Goal: Information Seeking & Learning: Compare options

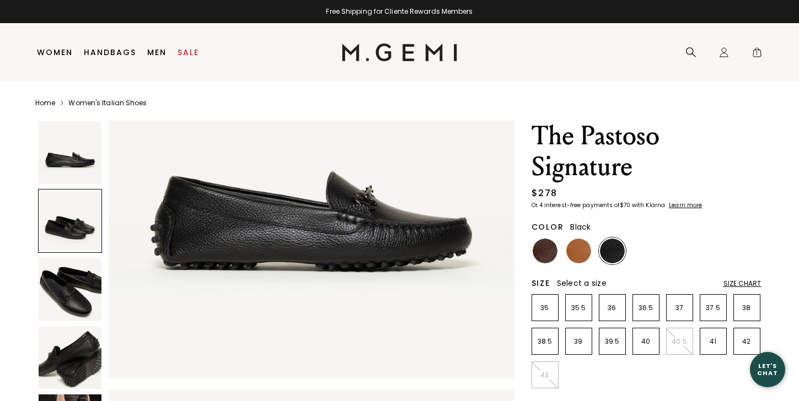
scroll to position [81, 0]
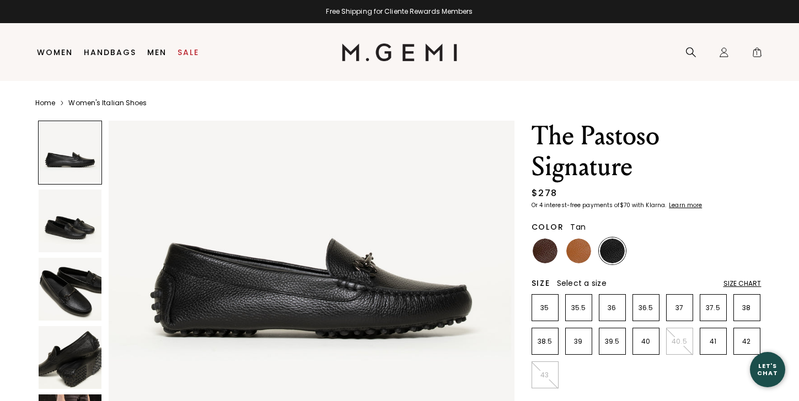
click at [577, 246] on img at bounding box center [578, 251] width 25 height 25
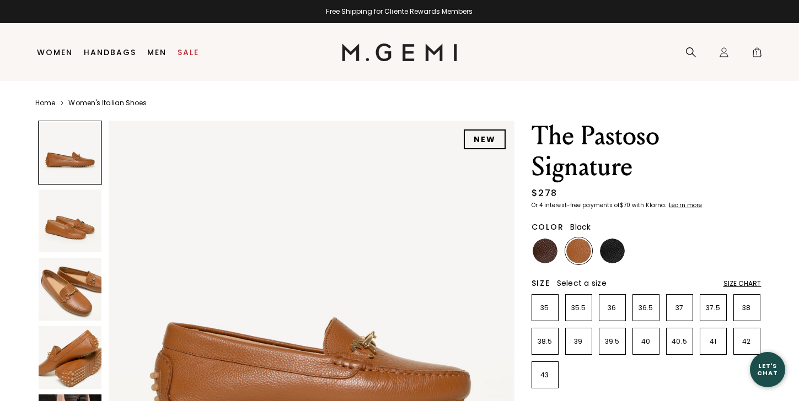
click at [619, 247] on img at bounding box center [612, 251] width 25 height 25
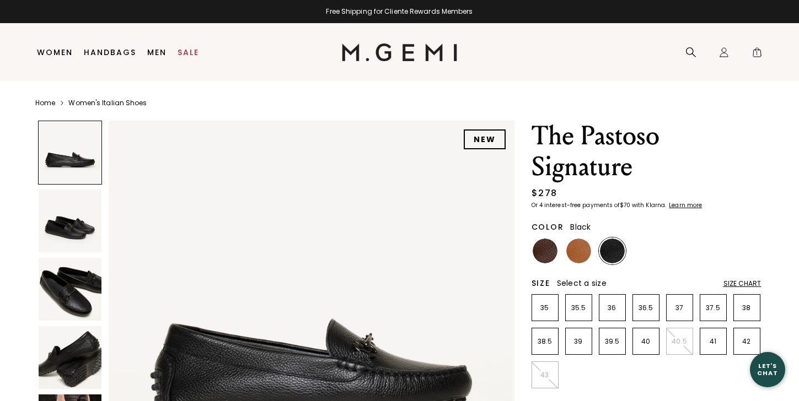
click at [532, 237] on div "Color Black" at bounding box center [647, 240] width 230 height 47
click at [534, 246] on img at bounding box center [545, 251] width 25 height 25
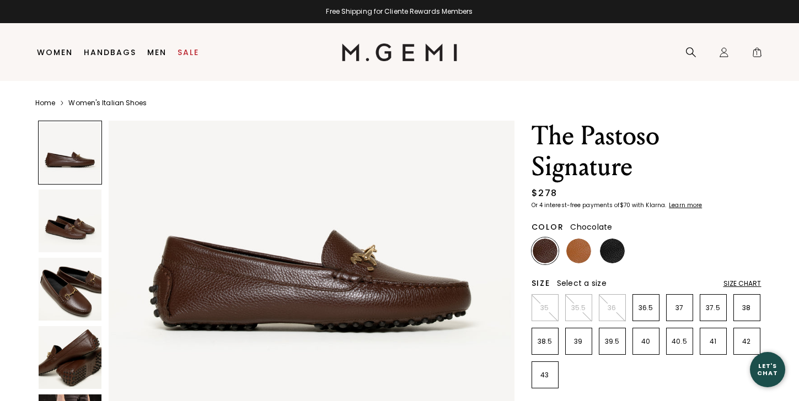
scroll to position [126, 0]
